Goal: Register for event/course

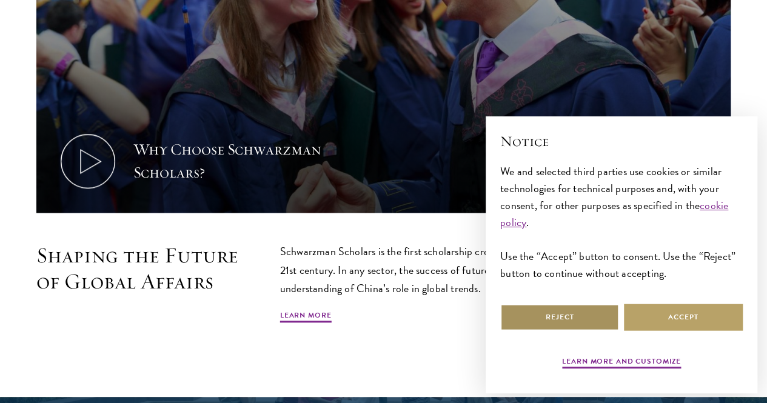
click at [595, 304] on button "Reject" at bounding box center [559, 317] width 119 height 27
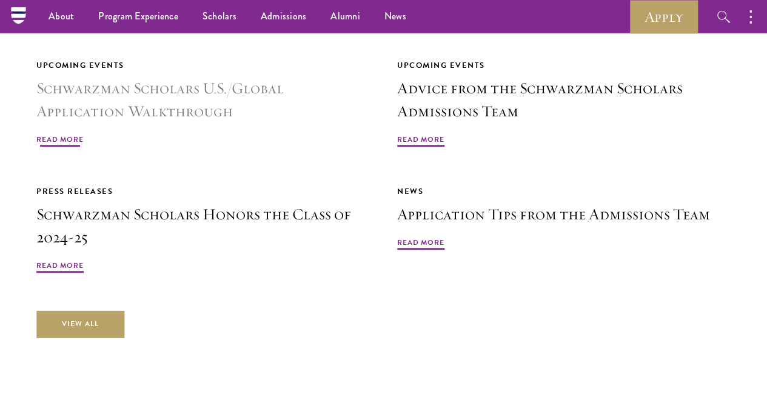
scroll to position [2642, 0]
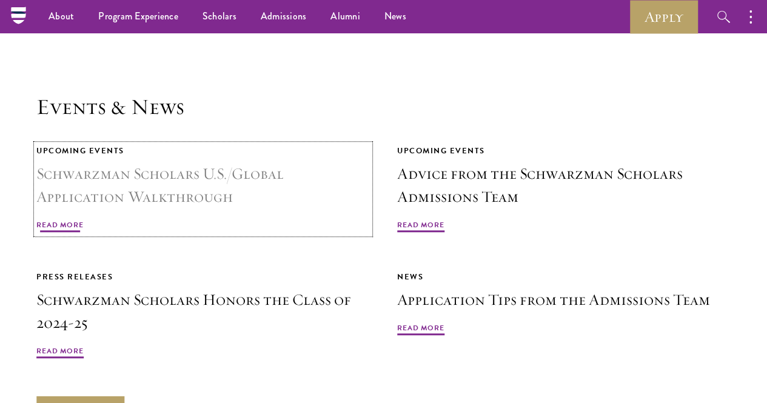
click at [326, 162] on h3 "Schwarzman Scholars U.S./Global Application Walkthrough" at bounding box center [202, 185] width 333 height 46
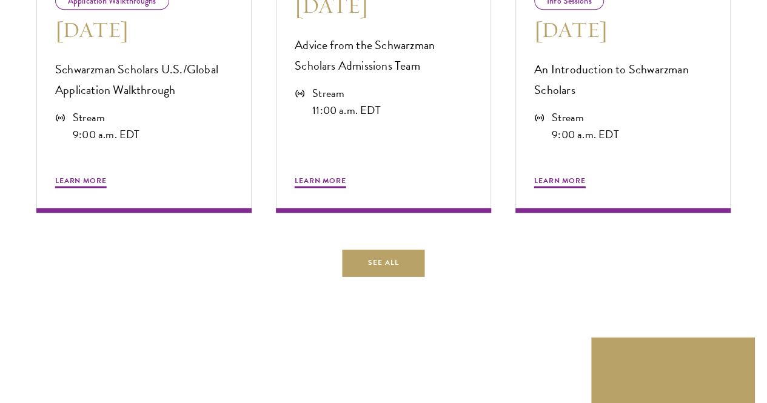
scroll to position [755, 0]
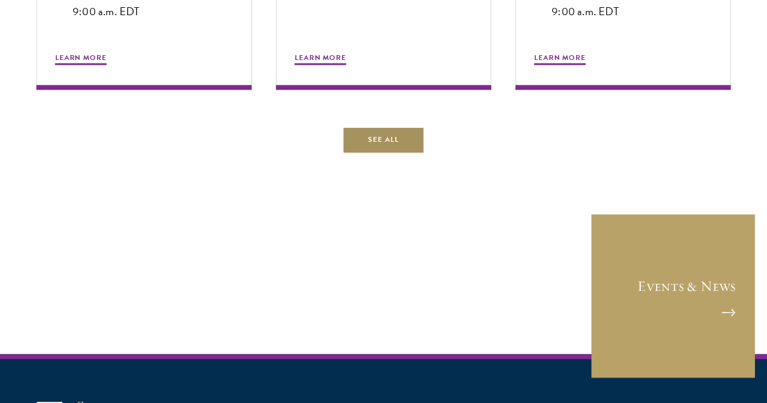
click at [358, 153] on link "See All" at bounding box center [384, 139] width 82 height 27
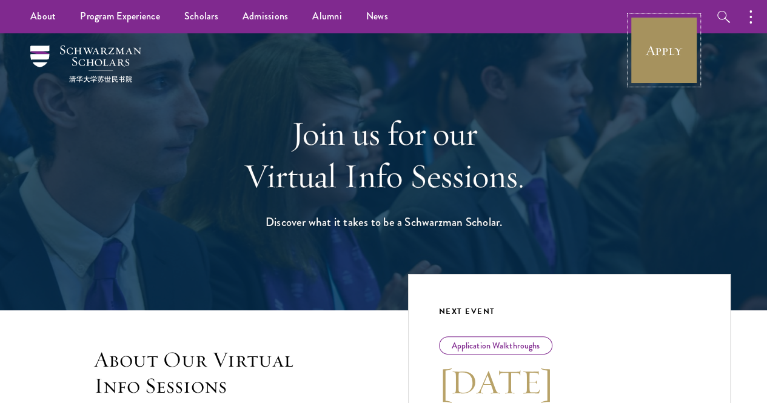
click at [640, 55] on link "Apply" at bounding box center [664, 50] width 68 height 68
